Goal: Task Accomplishment & Management: Use online tool/utility

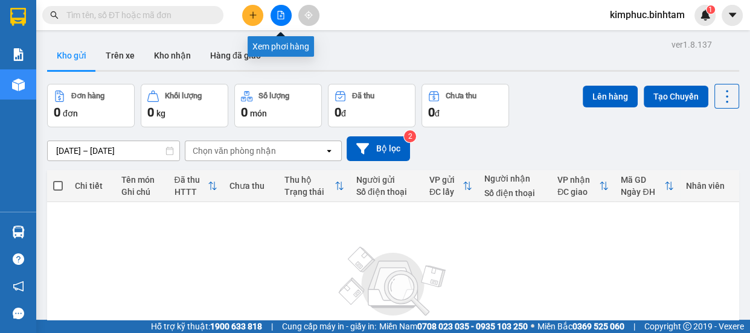
click at [281, 16] on icon "file-add" at bounding box center [280, 15] width 8 height 8
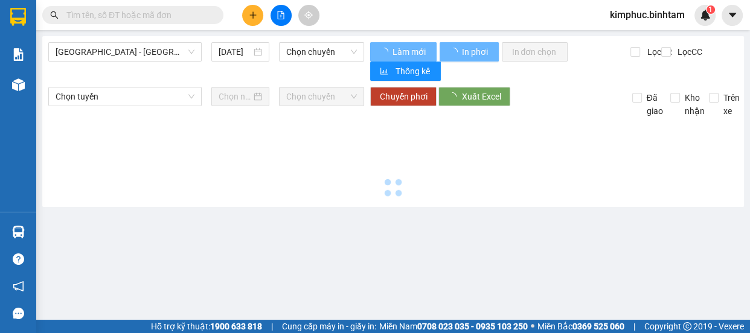
type input "[DATE]"
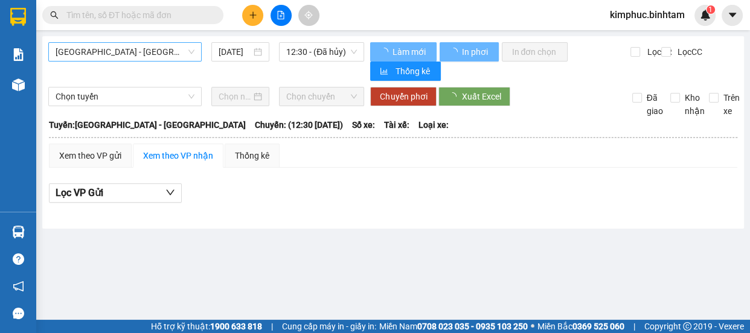
click at [136, 48] on span "[GEOGRAPHIC_DATA] - [PERSON_NAME][GEOGRAPHIC_DATA][PERSON_NAME]" at bounding box center [125, 52] width 139 height 18
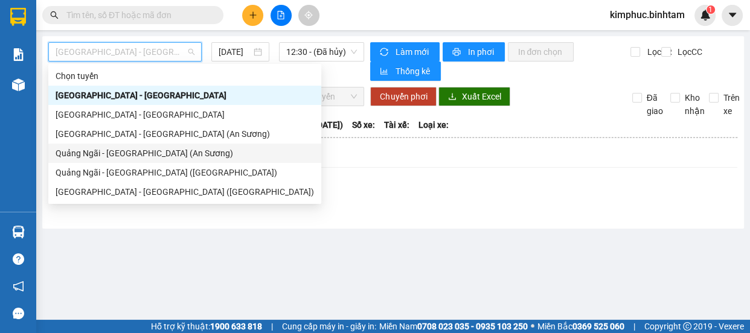
click at [127, 152] on div "[PERSON_NAME][GEOGRAPHIC_DATA] (An [PERSON_NAME])" at bounding box center [185, 153] width 258 height 13
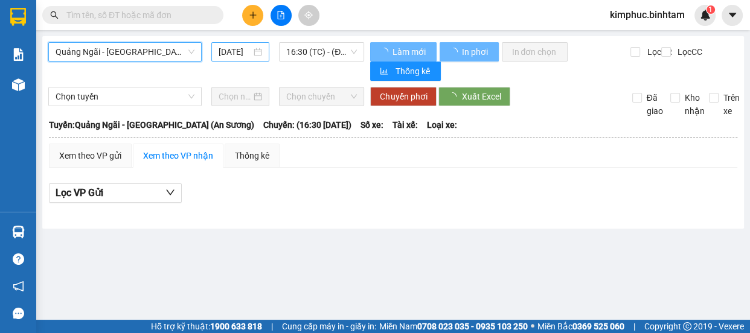
click at [243, 49] on input "[DATE]" at bounding box center [234, 51] width 33 height 13
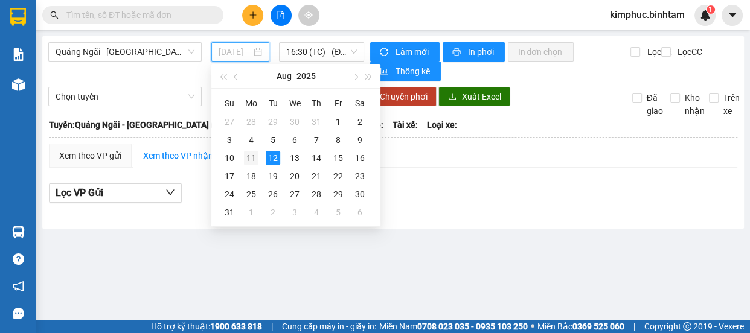
click at [255, 159] on div "11" at bounding box center [251, 158] width 14 height 14
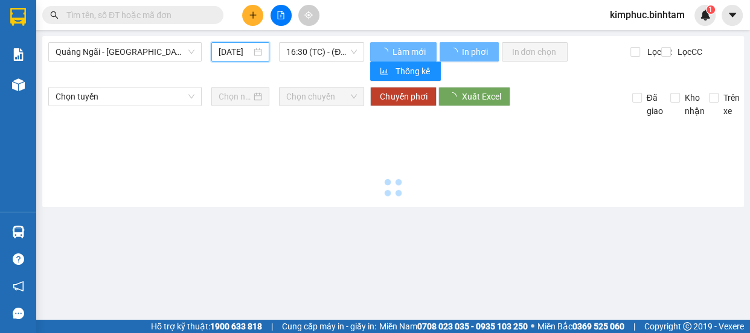
type input "[DATE]"
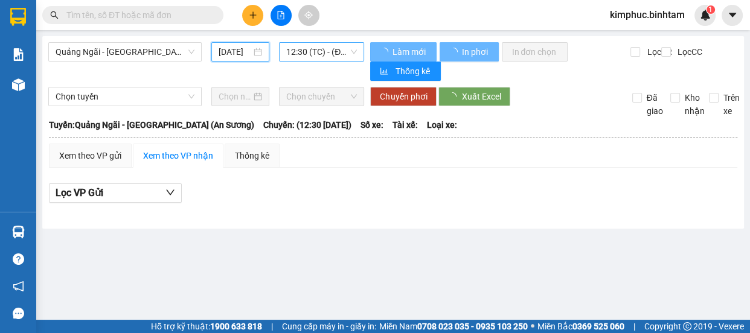
click at [314, 51] on span "12:30 (TC) - (Đã hủy)" at bounding box center [321, 52] width 71 height 18
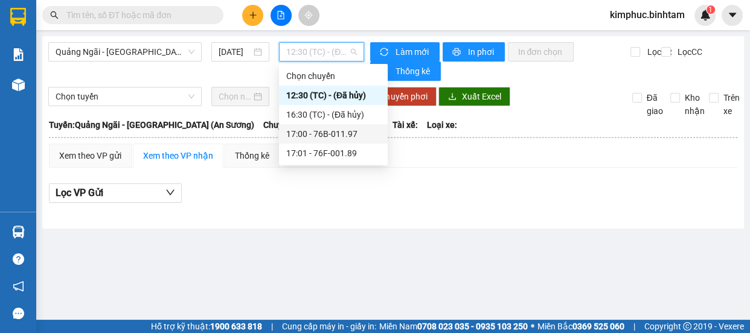
click at [347, 133] on div "17:00 - 76B-011.97" at bounding box center [333, 133] width 94 height 13
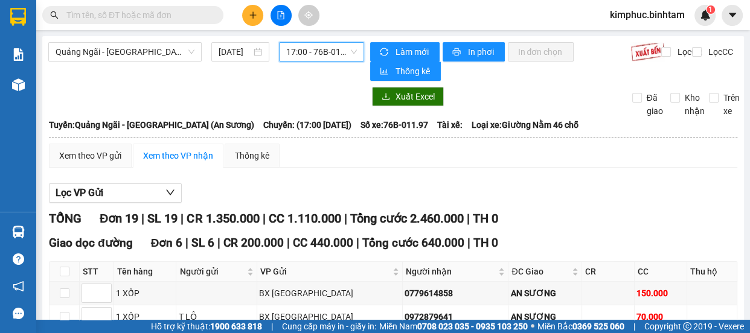
click at [342, 45] on span "17:00 - 76B-011.97" at bounding box center [321, 52] width 71 height 18
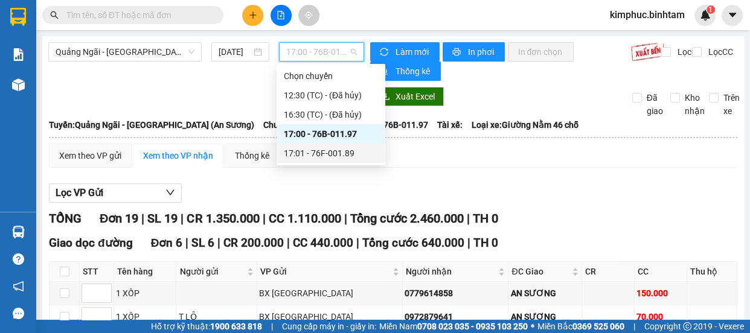
click at [339, 151] on div "17:01 - 76F-001.89" at bounding box center [331, 153] width 94 height 13
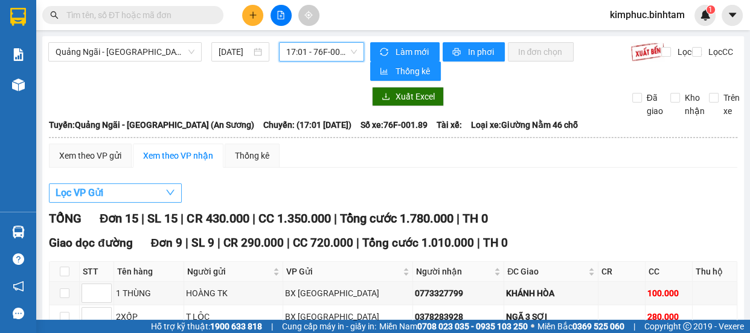
click at [118, 196] on button "Lọc VP Gửi" at bounding box center [115, 192] width 133 height 19
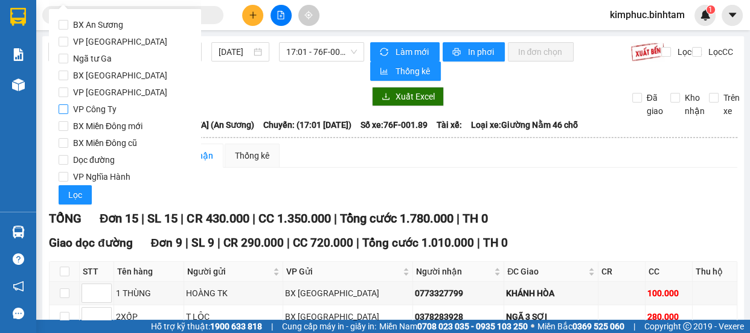
click at [64, 109] on input "VP Công Ty" at bounding box center [64, 109] width 10 height 10
checkbox input "true"
click at [75, 194] on span "Lọc" at bounding box center [75, 194] width 14 height 13
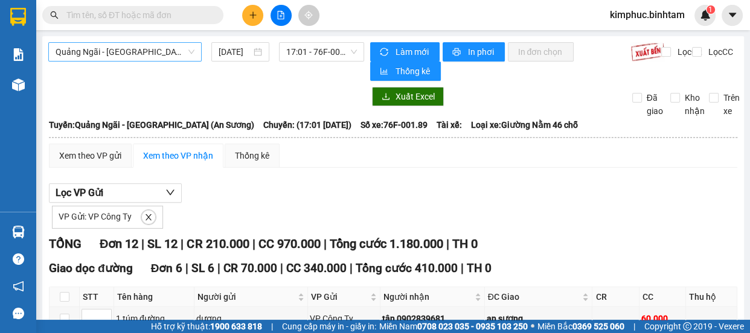
click at [168, 55] on span "[PERSON_NAME][GEOGRAPHIC_DATA] (An [PERSON_NAME])" at bounding box center [125, 52] width 139 height 18
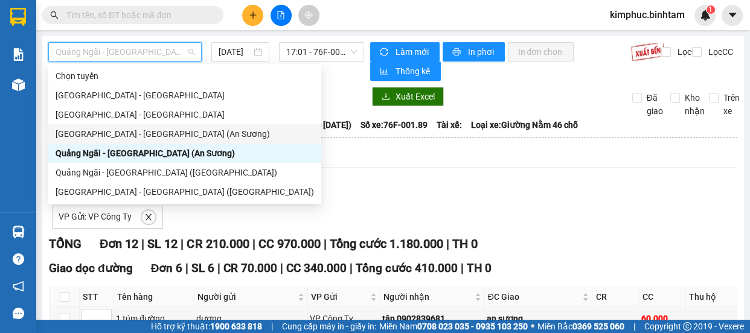
click at [154, 132] on div "[GEOGRAPHIC_DATA] - [PERSON_NAME][GEOGRAPHIC_DATA][PERSON_NAME] (An [PERSON_NAM…" at bounding box center [185, 133] width 258 height 13
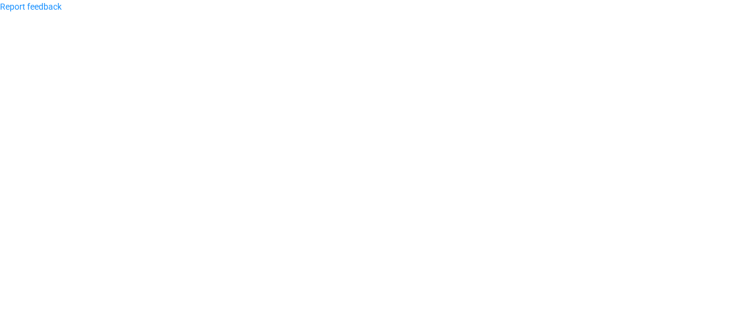
click at [404, 158] on body "Report feedback" at bounding box center [375, 166] width 750 height 333
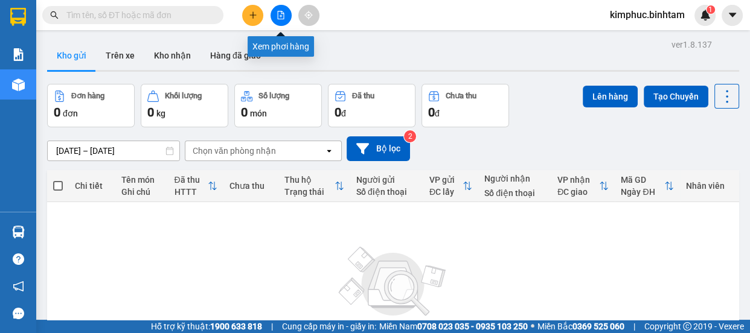
click at [283, 14] on icon "file-add" at bounding box center [281, 15] width 7 height 8
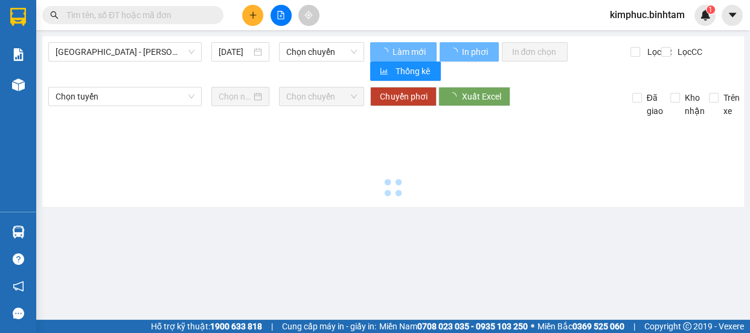
type input "[DATE]"
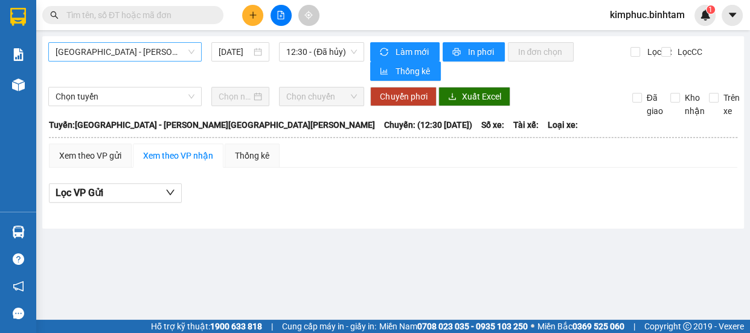
click at [120, 51] on span "[GEOGRAPHIC_DATA] - [PERSON_NAME][GEOGRAPHIC_DATA][PERSON_NAME]" at bounding box center [125, 52] width 139 height 18
click at [124, 53] on span "[GEOGRAPHIC_DATA] - [PERSON_NAME][GEOGRAPHIC_DATA][PERSON_NAME]" at bounding box center [125, 52] width 139 height 18
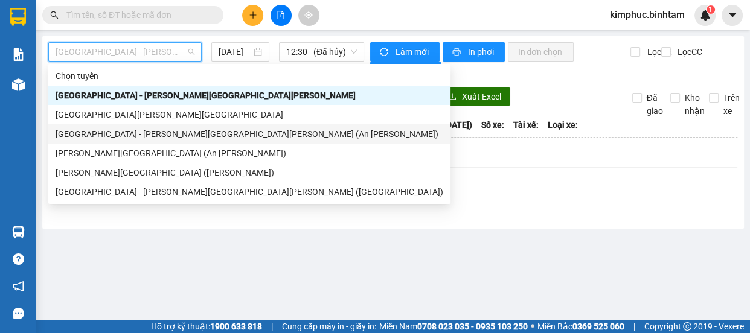
click at [115, 132] on div "[GEOGRAPHIC_DATA] - [PERSON_NAME][GEOGRAPHIC_DATA][PERSON_NAME] (An [PERSON_NAM…" at bounding box center [249, 133] width 387 height 13
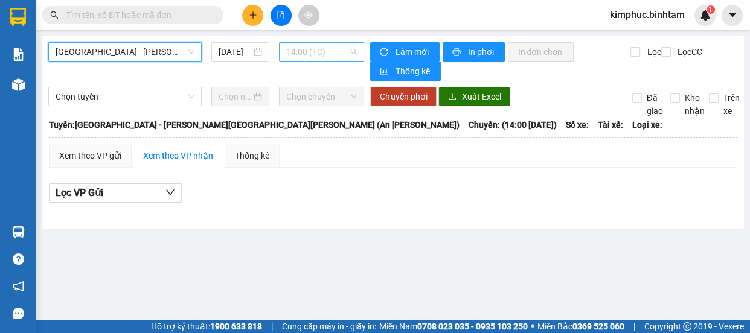
click at [305, 53] on span "14:00 (TC)" at bounding box center [321, 52] width 71 height 18
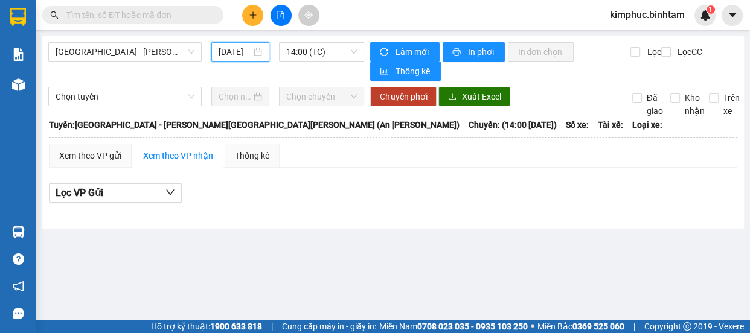
click at [249, 48] on input "[DATE]" at bounding box center [234, 51] width 33 height 13
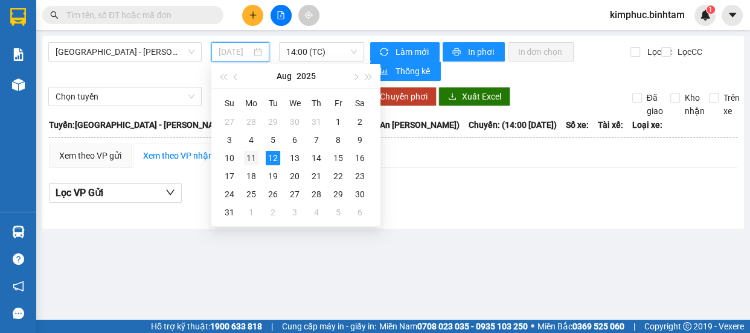
click at [258, 163] on div "11" at bounding box center [251, 158] width 14 height 14
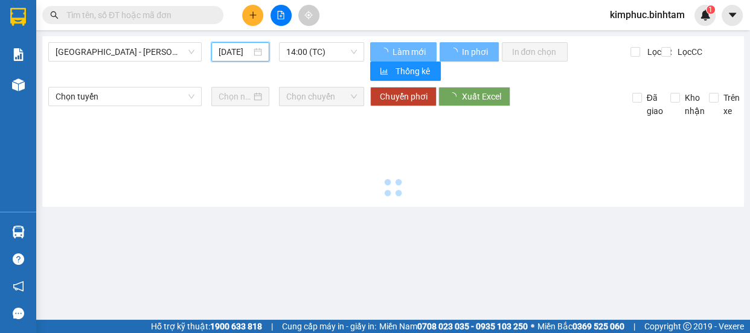
type input "[DATE]"
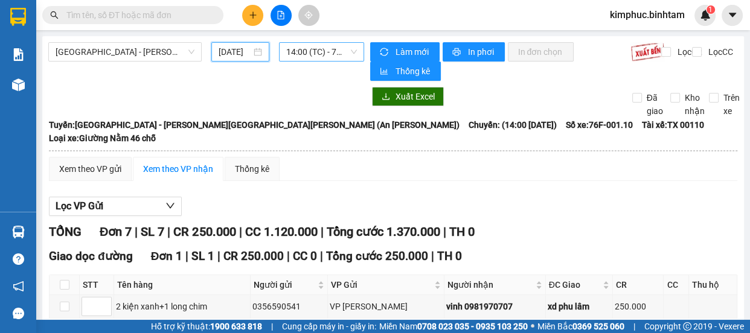
click at [331, 49] on span "14:00 (TC) - 76F-001.10" at bounding box center [321, 52] width 71 height 18
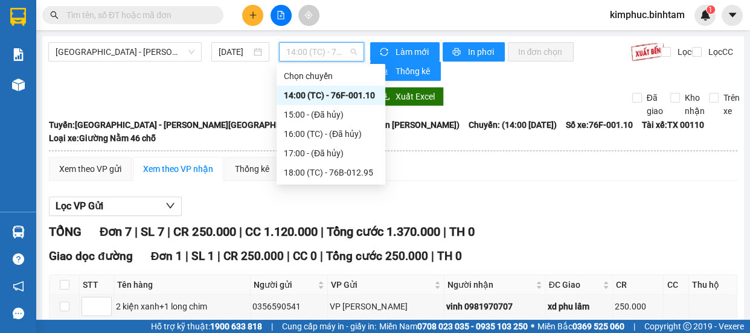
scroll to position [164, 0]
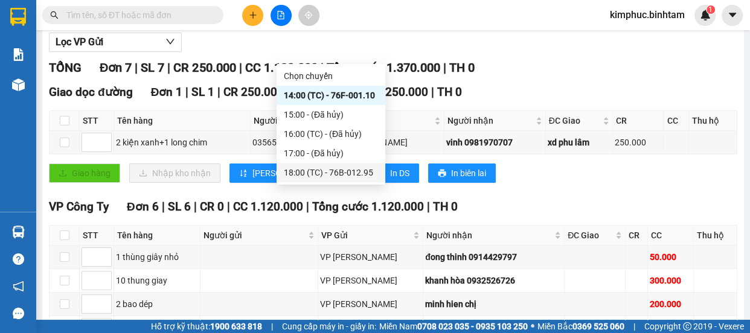
click at [333, 168] on div "18:00 (TC) - 76B-012.95" at bounding box center [331, 172] width 94 height 13
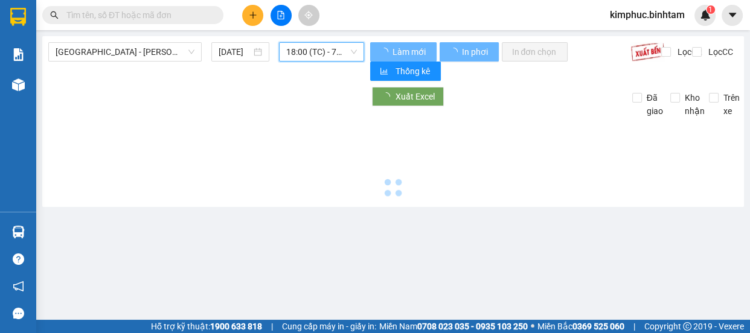
scroll to position [0, 0]
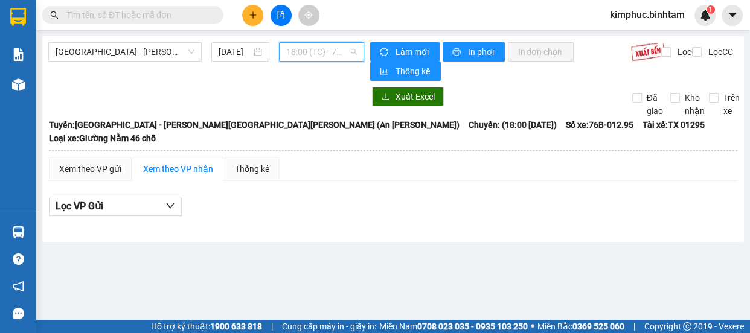
click at [322, 49] on span "18:00 (TC) - 76B-012.95" at bounding box center [321, 52] width 71 height 18
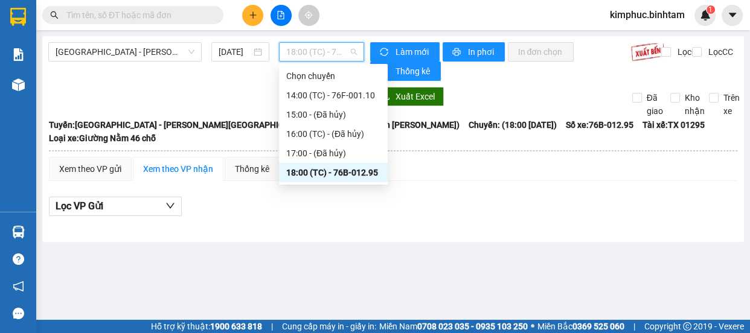
click at [354, 175] on div "18:00 (TC) - 76B-012.95" at bounding box center [333, 172] width 94 height 13
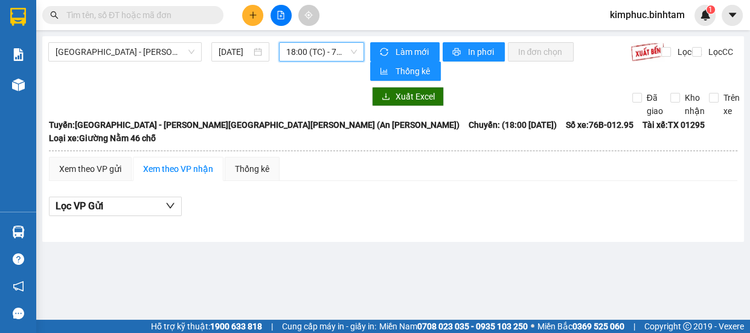
click at [340, 61] on div "18:00 (TC) - 76B-012.95" at bounding box center [321, 51] width 85 height 19
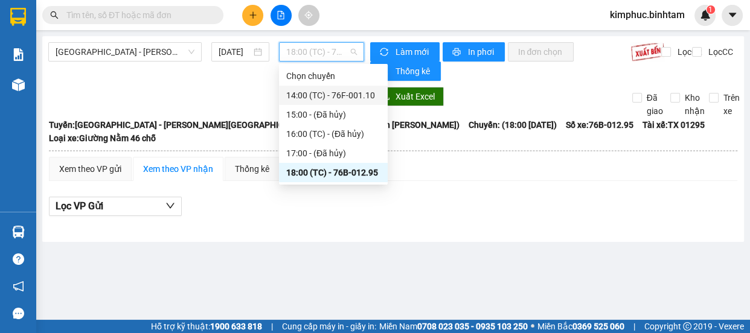
click at [339, 99] on div "14:00 (TC) - 76F-001.10" at bounding box center [333, 95] width 94 height 13
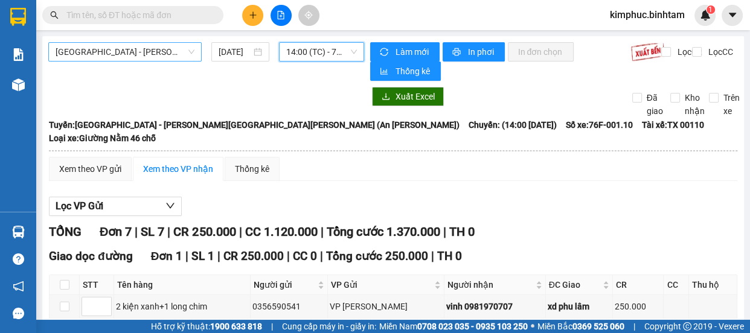
click at [144, 56] on span "[GEOGRAPHIC_DATA] - [PERSON_NAME][GEOGRAPHIC_DATA][PERSON_NAME] (An [PERSON_NAM…" at bounding box center [125, 52] width 139 height 18
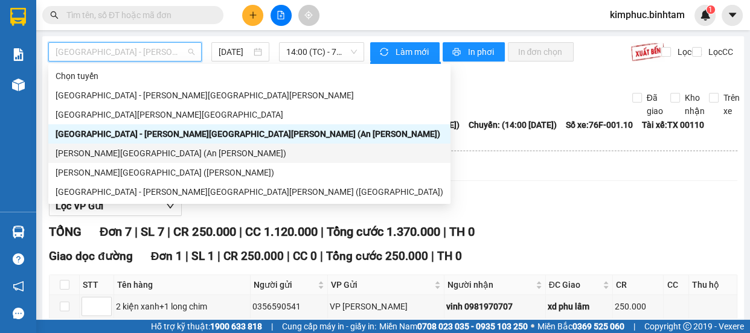
click at [151, 151] on div "[PERSON_NAME][GEOGRAPHIC_DATA] (An [PERSON_NAME])" at bounding box center [249, 153] width 387 height 13
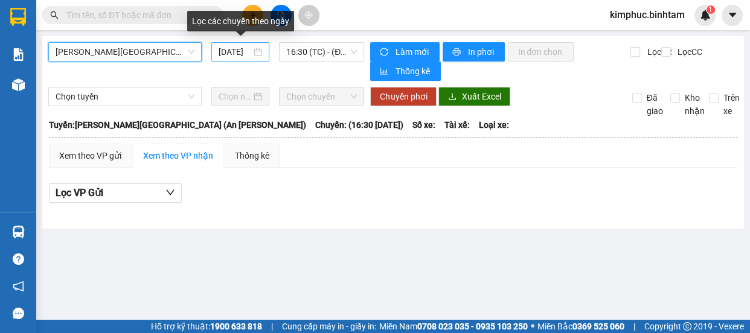
click at [250, 53] on input "[DATE]" at bounding box center [234, 51] width 33 height 13
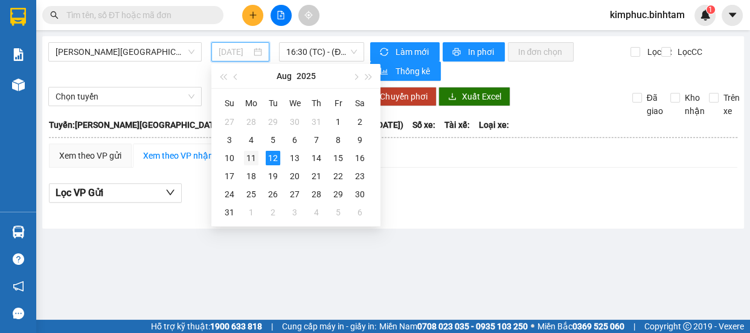
click at [252, 157] on div "11" at bounding box center [251, 158] width 14 height 14
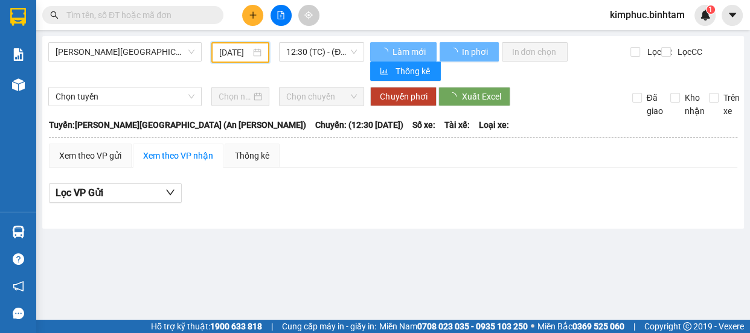
type input "[DATE]"
click at [320, 54] on span "12:30 (TC) - (Đã hủy)" at bounding box center [321, 52] width 71 height 18
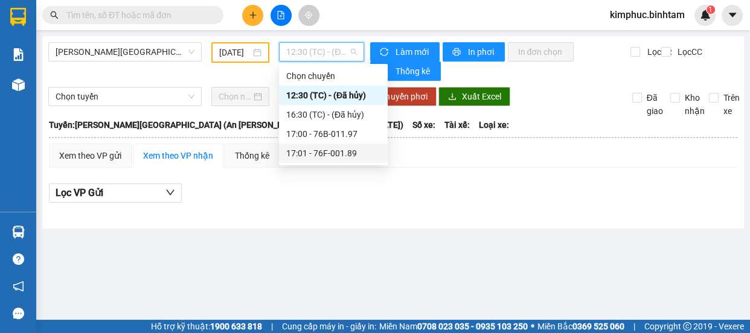
click at [335, 150] on div "17:01 - 76F-001.89" at bounding box center [333, 153] width 94 height 13
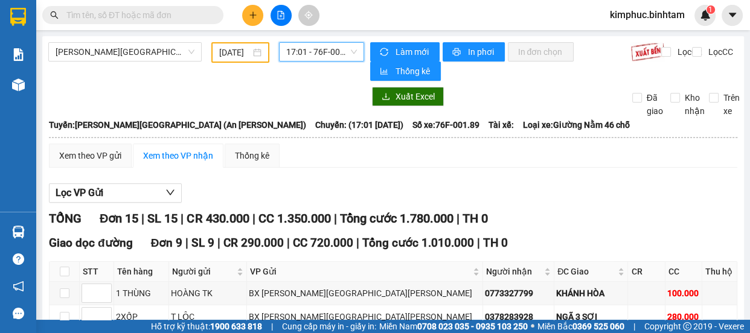
scroll to position [329, 0]
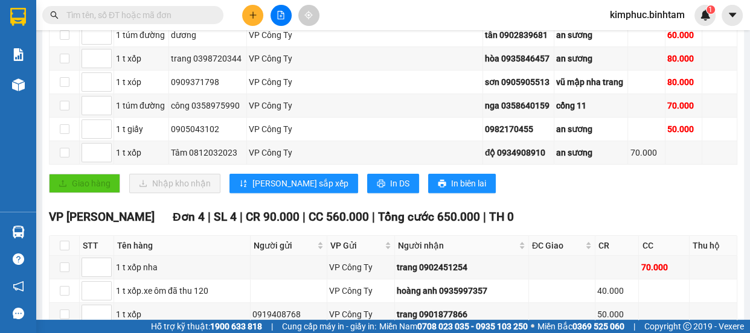
click at [168, 13] on input "text" at bounding box center [137, 14] width 142 height 13
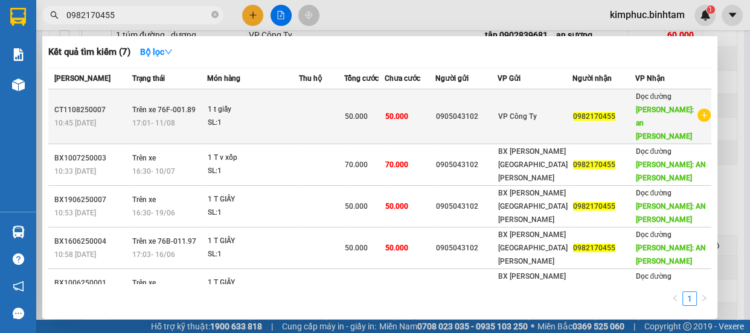
type input "0982170455"
click at [224, 103] on div "1 t giấy" at bounding box center [253, 109] width 91 height 13
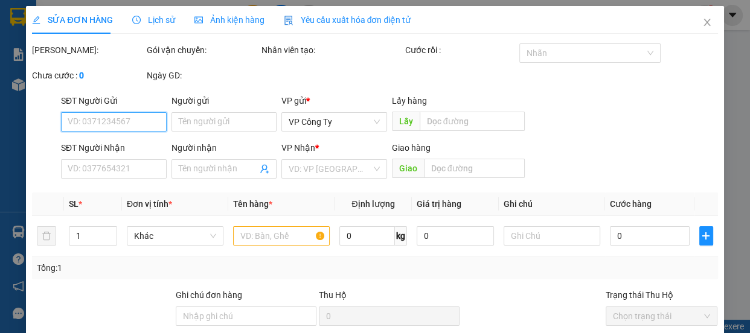
type input "0905043102"
type input "0982170455"
type input "an sương"
type input "50.000"
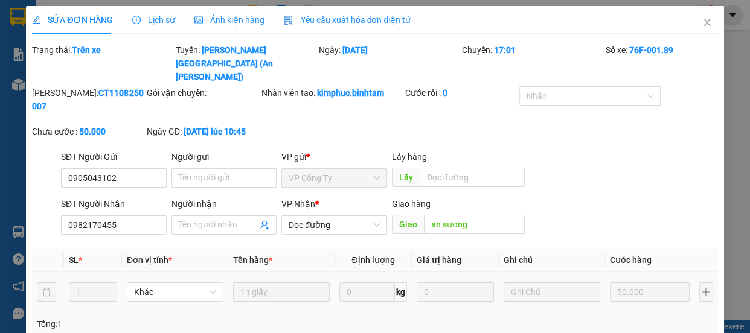
drag, startPoint x: 237, startPoint y: 328, endPoint x: 107, endPoint y: 293, distance: 134.5
click at [106, 293] on td "1" at bounding box center [93, 292] width 58 height 40
click at [704, 21] on span "Close" at bounding box center [707, 23] width 34 height 34
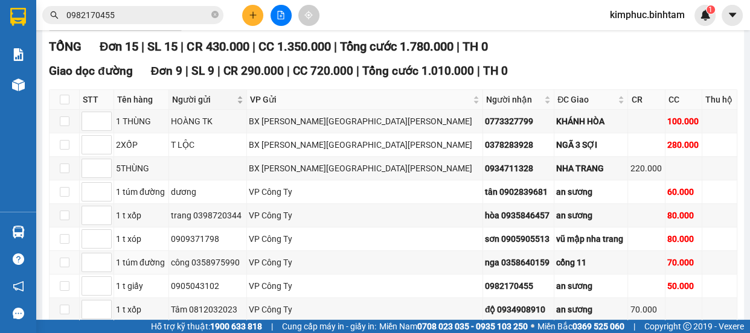
scroll to position [227, 0]
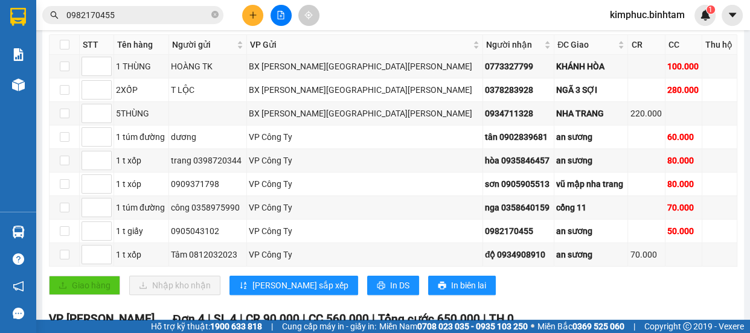
click at [157, 13] on input "0982170455" at bounding box center [137, 14] width 142 height 13
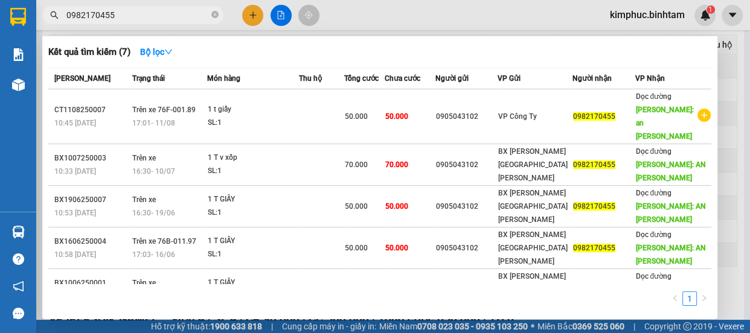
click at [157, 13] on input "0982170455" at bounding box center [137, 14] width 142 height 13
click at [157, 14] on input "0982170455" at bounding box center [137, 14] width 142 height 13
click at [473, 0] on div at bounding box center [375, 166] width 750 height 333
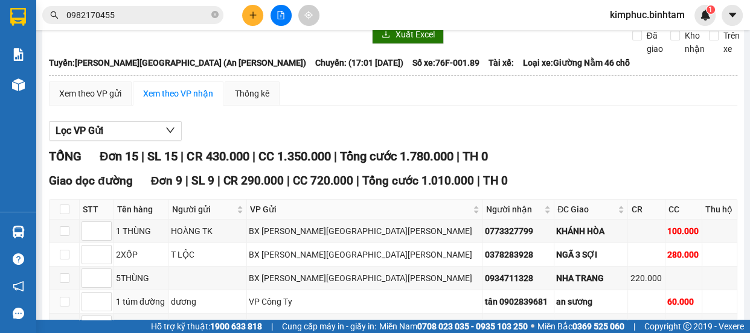
scroll to position [0, 0]
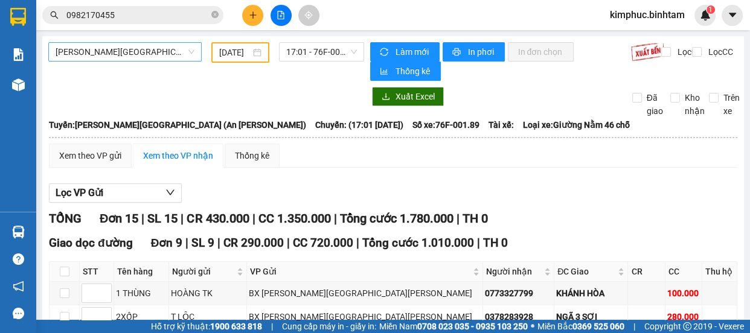
click at [140, 50] on span "[PERSON_NAME][GEOGRAPHIC_DATA] (An [PERSON_NAME])" at bounding box center [125, 52] width 139 height 18
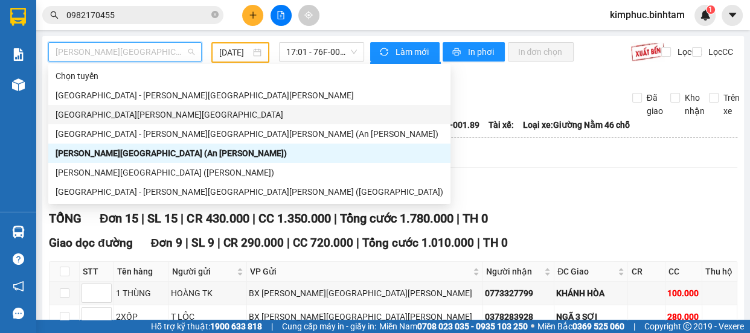
click at [145, 112] on div "[GEOGRAPHIC_DATA][PERSON_NAME][GEOGRAPHIC_DATA]" at bounding box center [249, 114] width 387 height 13
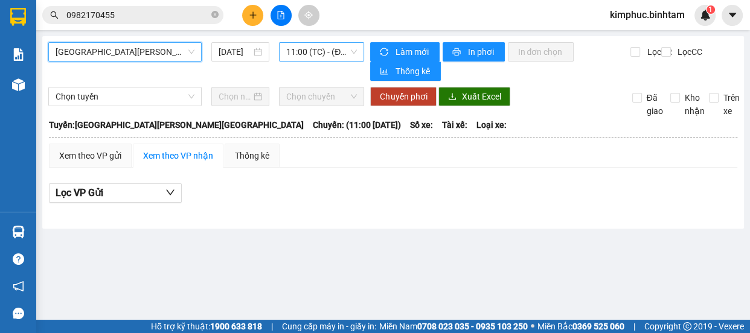
click at [335, 48] on span "11:00 (TC) - (Đã hủy)" at bounding box center [321, 52] width 71 height 18
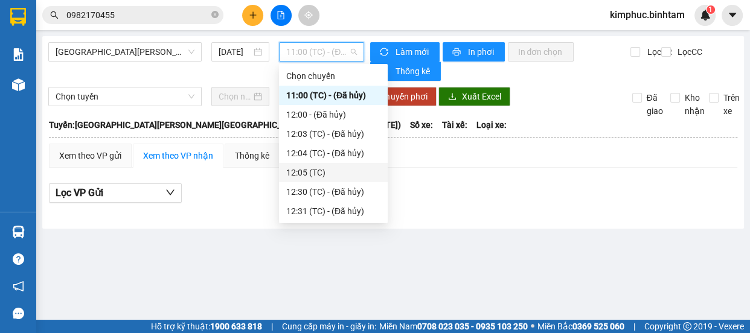
click at [332, 170] on div "12:05 (TC)" at bounding box center [333, 172] width 94 height 13
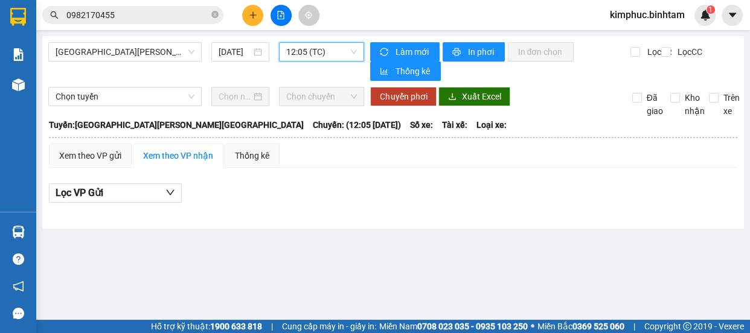
click at [312, 53] on span "12:05 (TC)" at bounding box center [321, 52] width 71 height 18
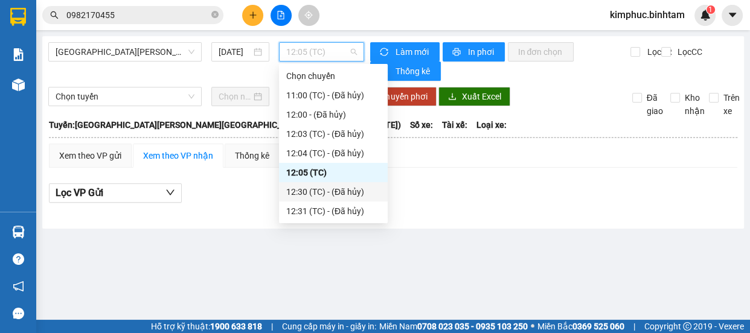
scroll to position [19, 0]
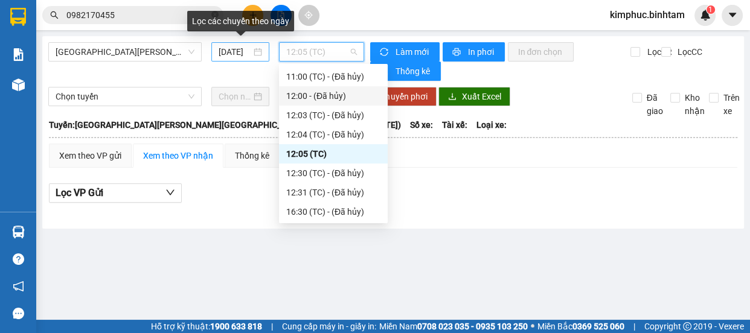
click at [243, 52] on input "[DATE]" at bounding box center [234, 51] width 33 height 13
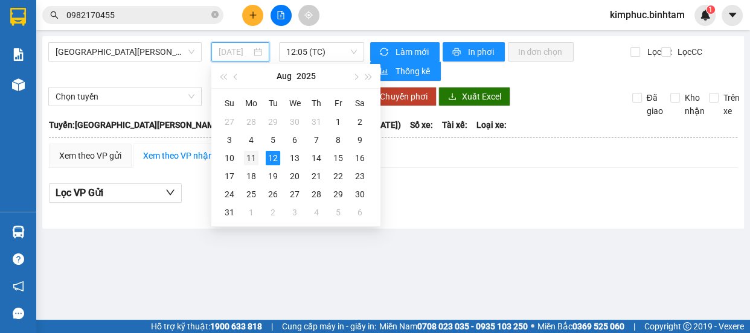
click at [254, 162] on div "11" at bounding box center [251, 158] width 14 height 14
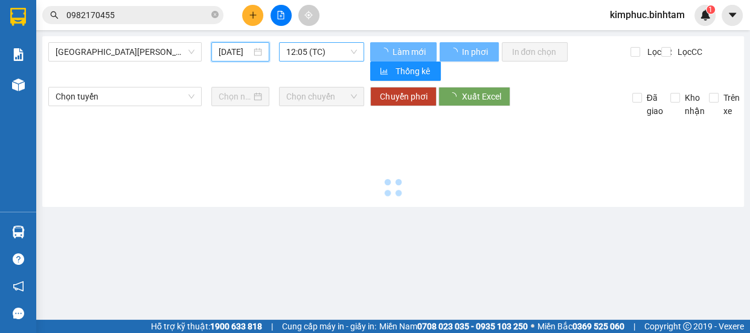
click at [326, 48] on span "12:05 (TC)" at bounding box center [321, 52] width 71 height 18
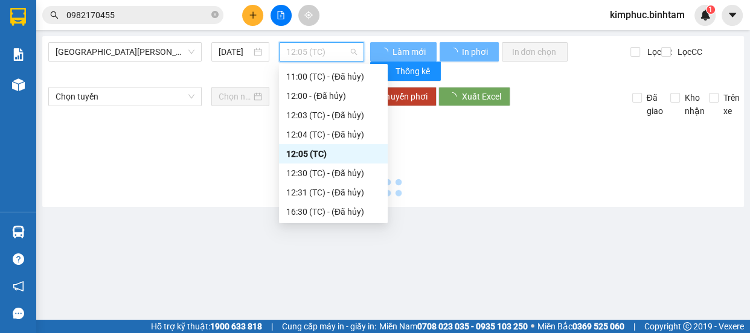
type input "[DATE]"
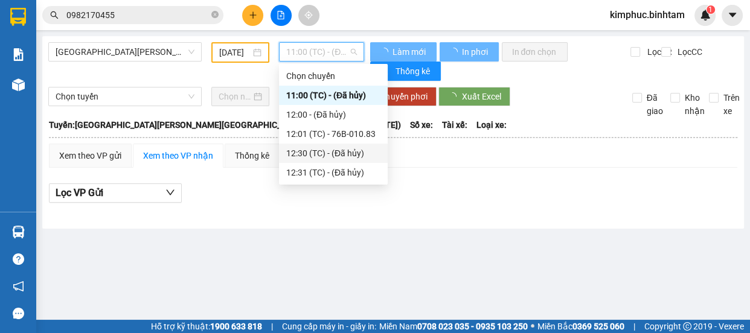
scroll to position [0, 0]
click at [353, 133] on div "12:01 (TC) - 76B-010.83" at bounding box center [333, 133] width 94 height 13
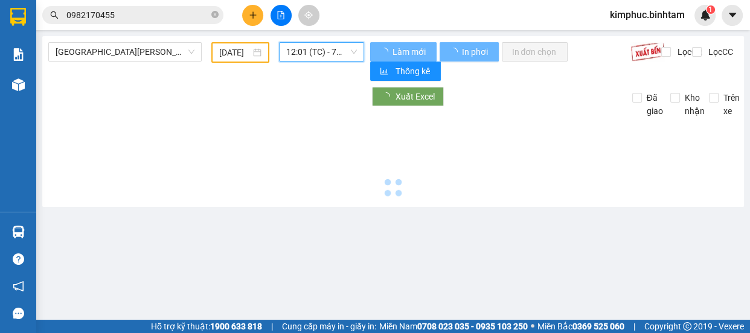
click at [353, 133] on div at bounding box center [392, 159] width 689 height 83
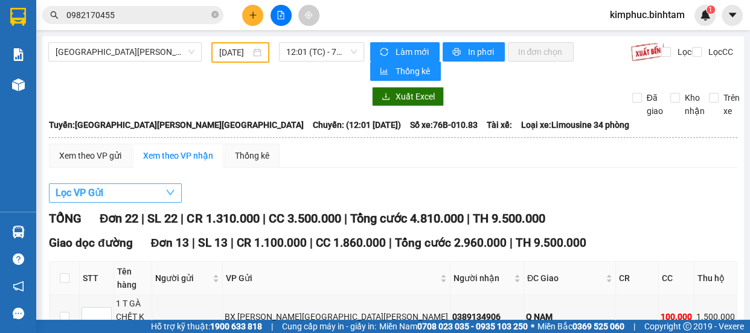
click at [97, 196] on span "Lọc VP Gửi" at bounding box center [80, 192] width 48 height 15
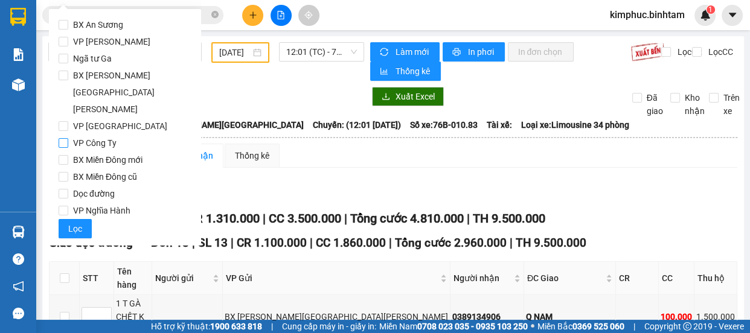
click at [71, 135] on span "VP Công Ty" at bounding box center [94, 143] width 53 height 17
click at [68, 138] on input "VP Công Ty" at bounding box center [64, 143] width 10 height 10
click at [71, 135] on span "VP Công Ty" at bounding box center [94, 143] width 53 height 17
click at [68, 138] on input "VP Công Ty" at bounding box center [64, 143] width 10 height 10
click at [66, 138] on input "VP Công Ty" at bounding box center [64, 143] width 10 height 10
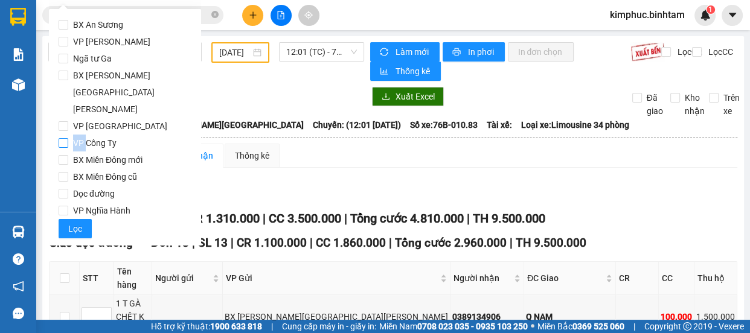
checkbox input "true"
click at [82, 219] on button "Lọc" at bounding box center [75, 228] width 33 height 19
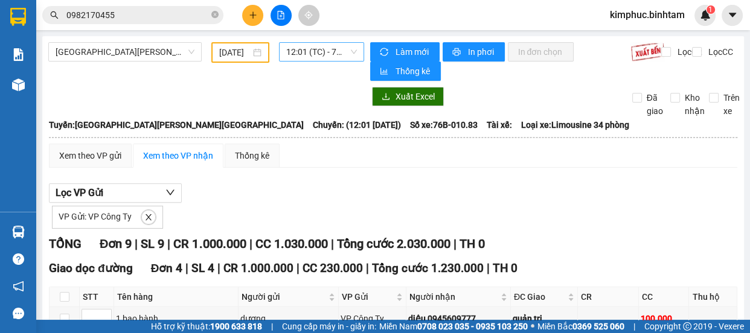
click at [313, 57] on span "12:01 (TC) - 76B-010.83" at bounding box center [321, 52] width 71 height 18
click at [94, 51] on span "[GEOGRAPHIC_DATA][PERSON_NAME][GEOGRAPHIC_DATA]" at bounding box center [125, 52] width 139 height 18
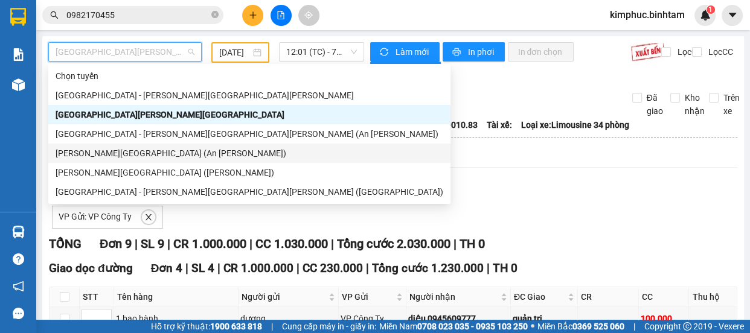
click at [117, 154] on div "[PERSON_NAME][GEOGRAPHIC_DATA] (An [PERSON_NAME])" at bounding box center [249, 153] width 387 height 13
